Goal: Task Accomplishment & Management: Manage account settings

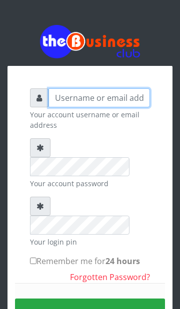
click at [135, 94] on input "text" at bounding box center [98, 97] width 101 height 19
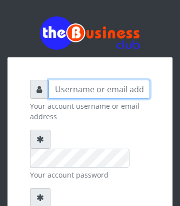
type input "[EMAIL_ADDRESS][DOMAIN_NAME]"
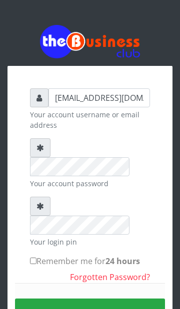
click at [34, 148] on div at bounding box center [40, 147] width 20 height 19
click at [42, 143] on div at bounding box center [40, 147] width 20 height 19
click at [37, 197] on div at bounding box center [40, 206] width 20 height 19
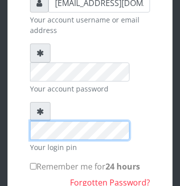
scroll to position [86, 0]
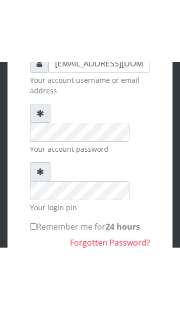
scroll to position [74, 0]
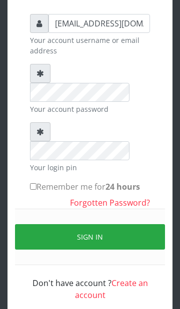
click at [36, 183] on input "Remember me for 24 hours" at bounding box center [33, 186] width 6 height 6
checkbox input "true"
click at [100, 224] on button "Sign in" at bounding box center [90, 236] width 150 height 25
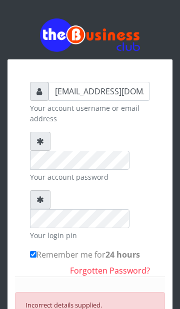
scroll to position [0, 0]
